Goal: Transaction & Acquisition: Download file/media

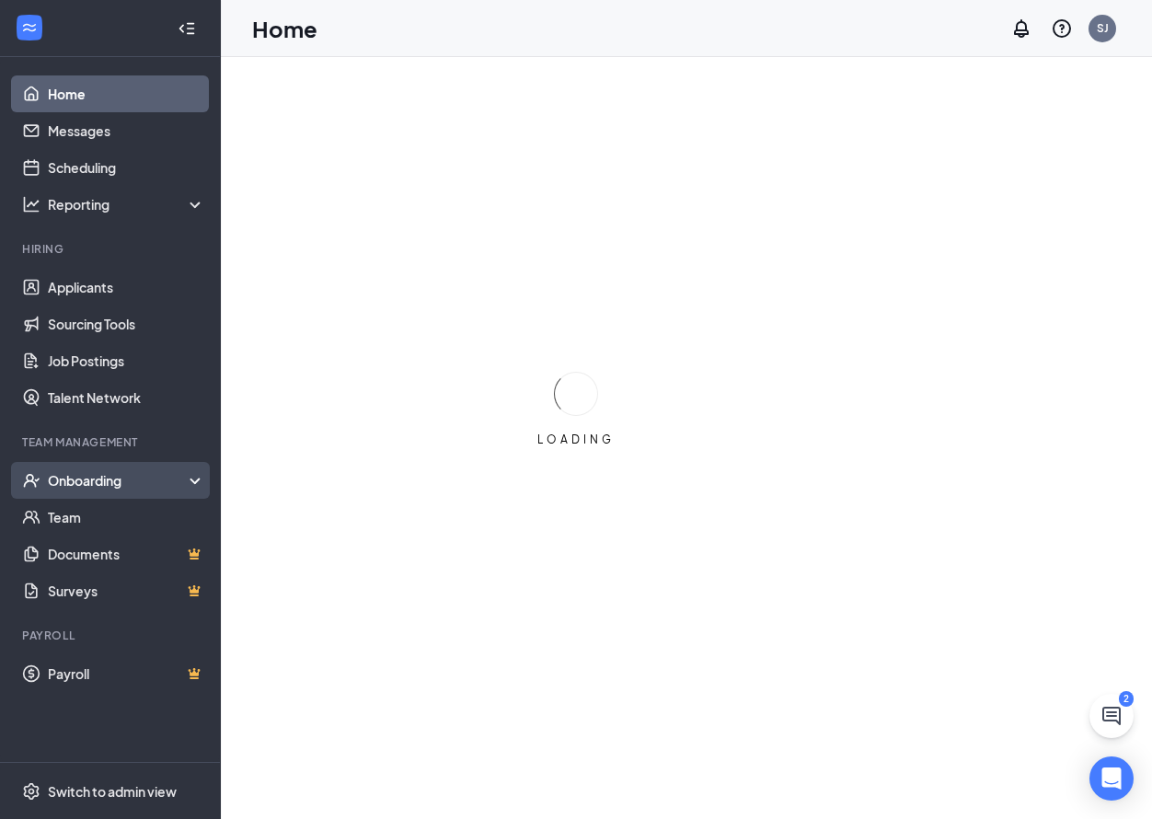
click at [144, 487] on div "Onboarding" at bounding box center [119, 480] width 142 height 18
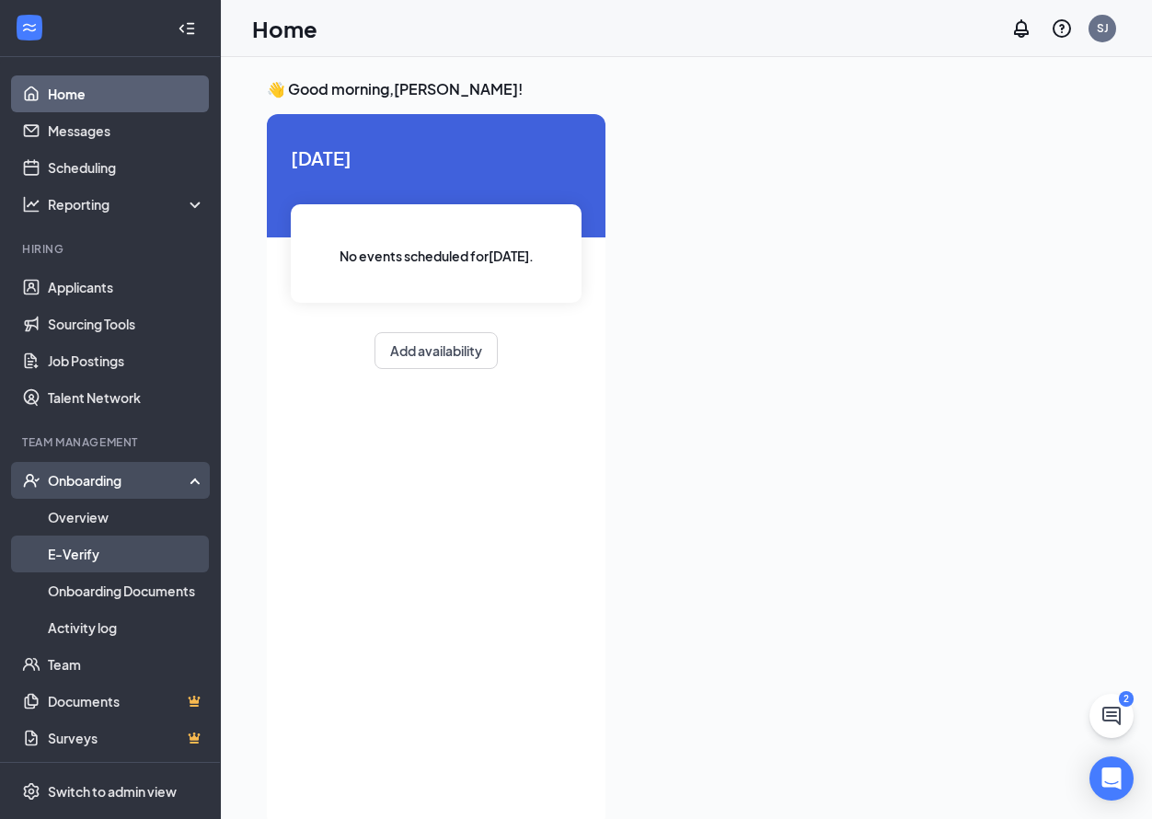
click at [121, 560] on link "E-Verify" at bounding box center [126, 554] width 157 height 37
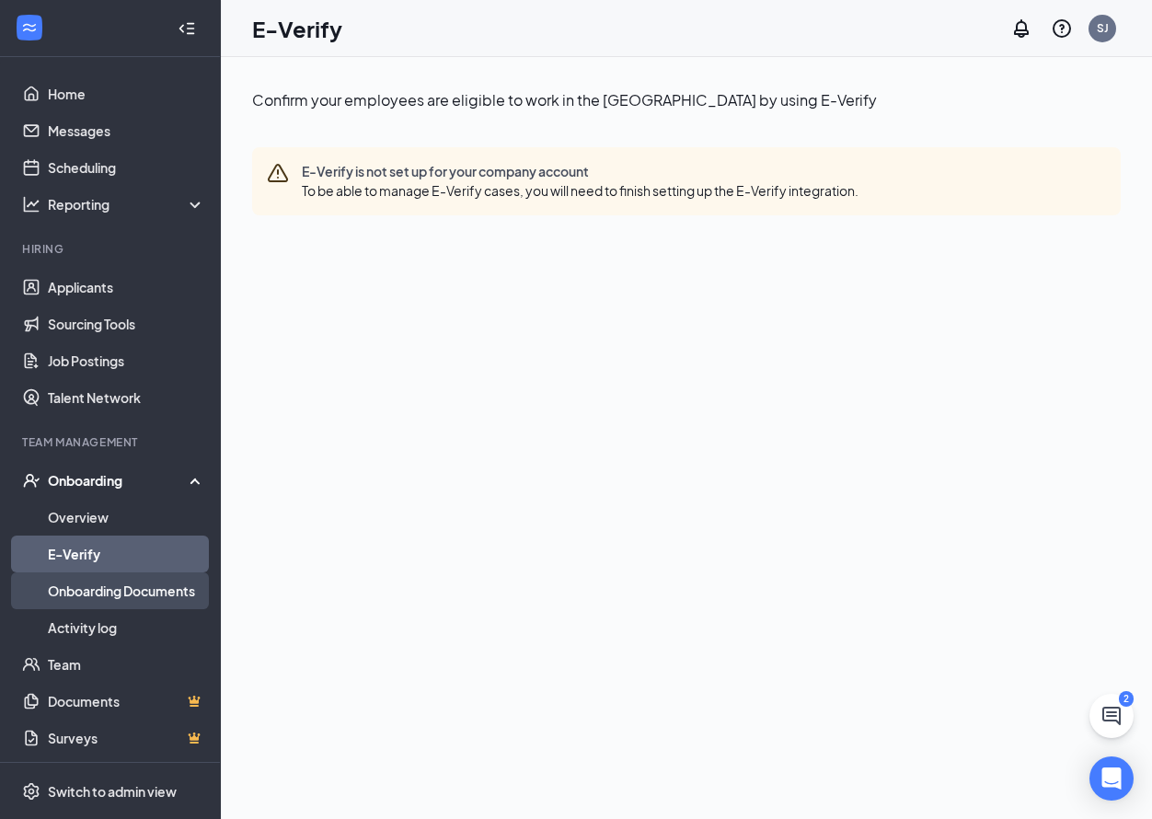
click at [128, 583] on link "Onboarding Documents" at bounding box center [126, 591] width 157 height 37
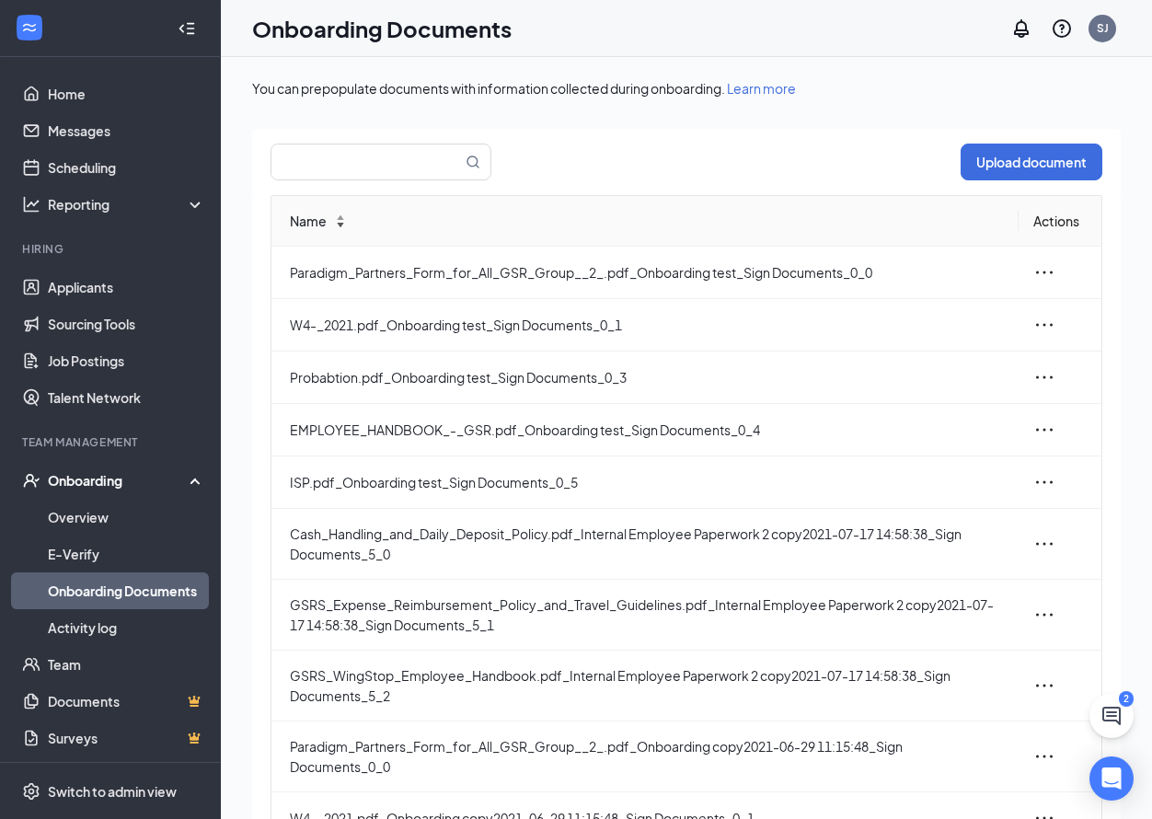
click at [342, 225] on span at bounding box center [340, 224] width 13 height 6
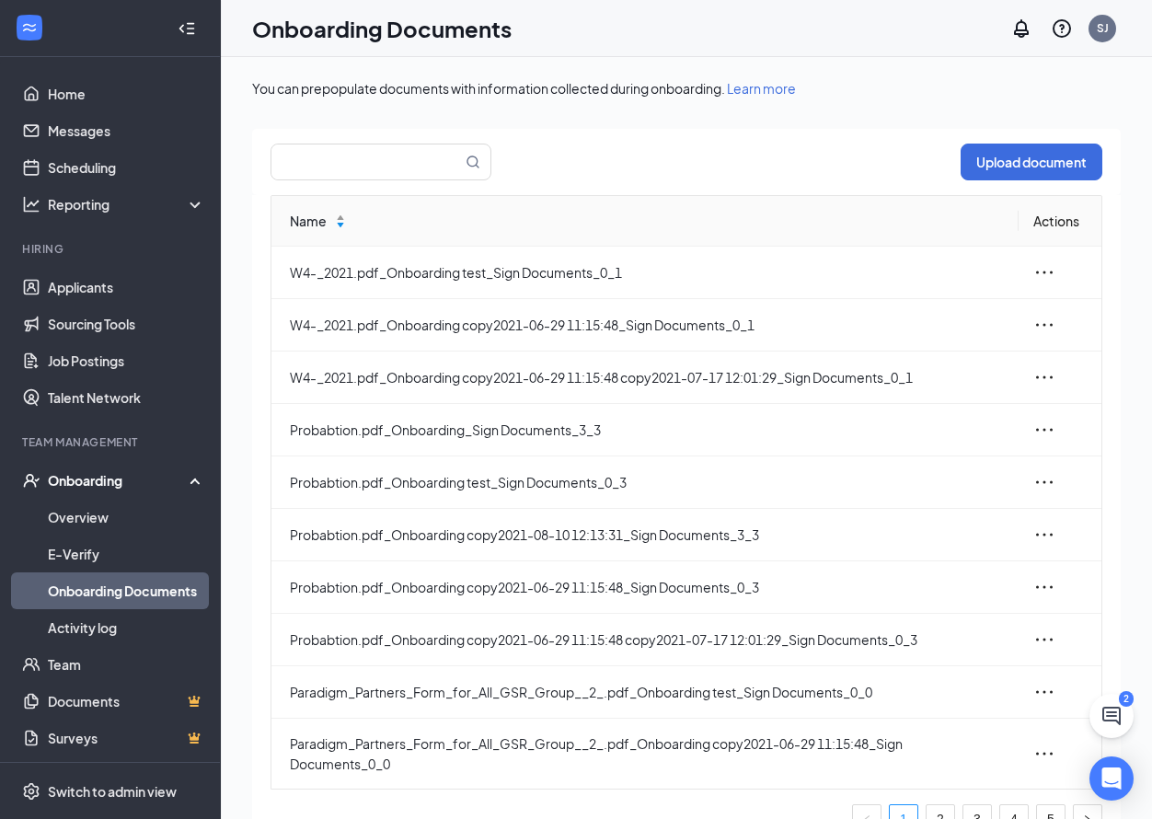
click at [342, 225] on span at bounding box center [340, 224] width 13 height 6
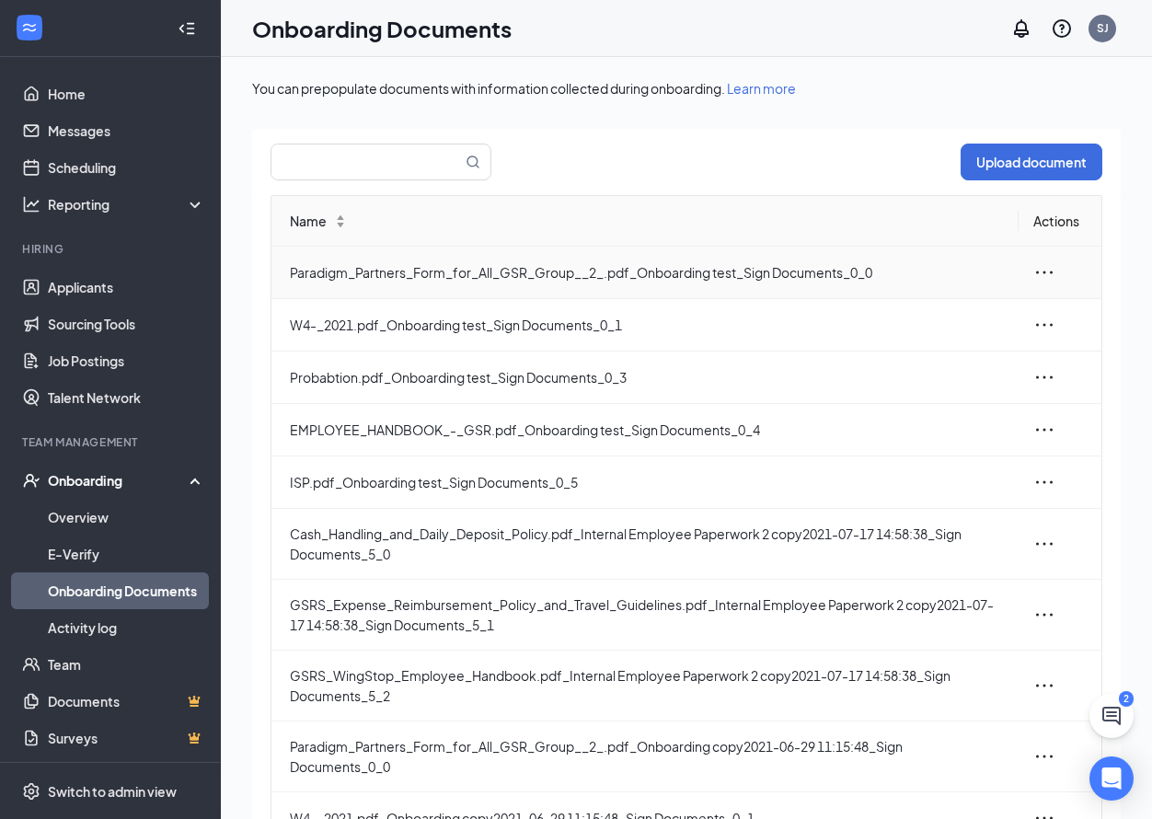
click at [1034, 279] on icon "ellipsis" at bounding box center [1045, 272] width 22 height 22
click at [1034, 277] on icon "ellipsis" at bounding box center [1045, 272] width 22 height 22
click at [368, 378] on span "Probabtion.pdf_Onboarding test_Sign Documents_0_3" at bounding box center [647, 377] width 714 height 20
click at [886, 378] on span "Probabtion.pdf_Onboarding test_Sign Documents_0_3" at bounding box center [647, 377] width 714 height 20
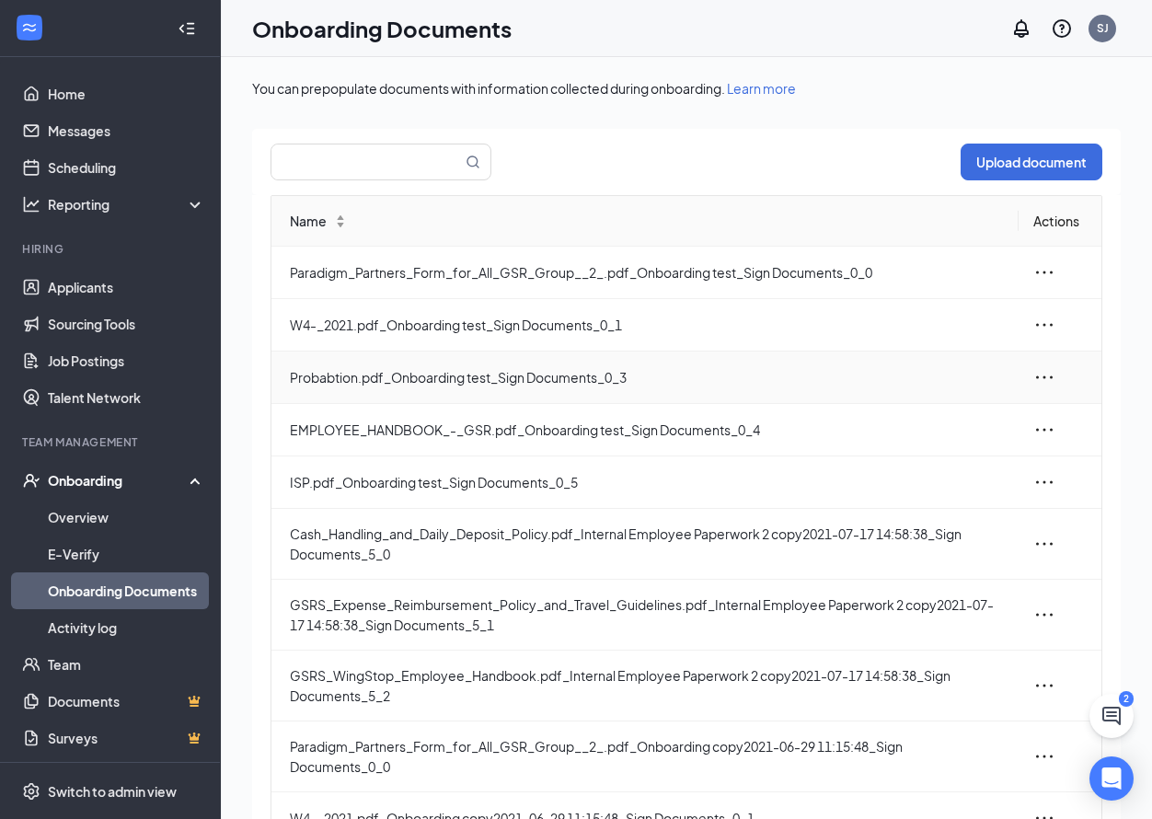
click at [1036, 377] on icon "ellipsis" at bounding box center [1044, 377] width 17 height 3
click at [926, 411] on div "View and download" at bounding box center [932, 420] width 199 height 22
click at [101, 557] on link "E-Verify" at bounding box center [126, 554] width 157 height 37
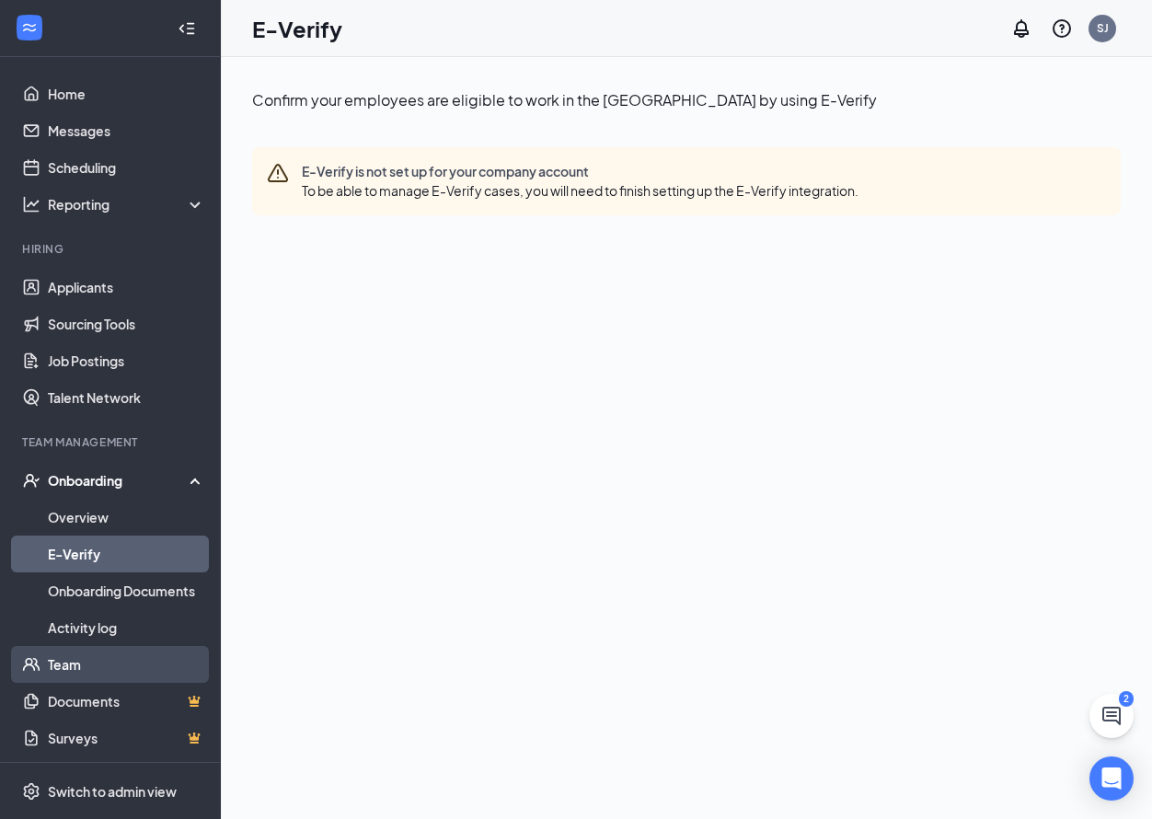
click at [69, 663] on link "Team" at bounding box center [126, 664] width 157 height 37
